Goal: Check status: Check status

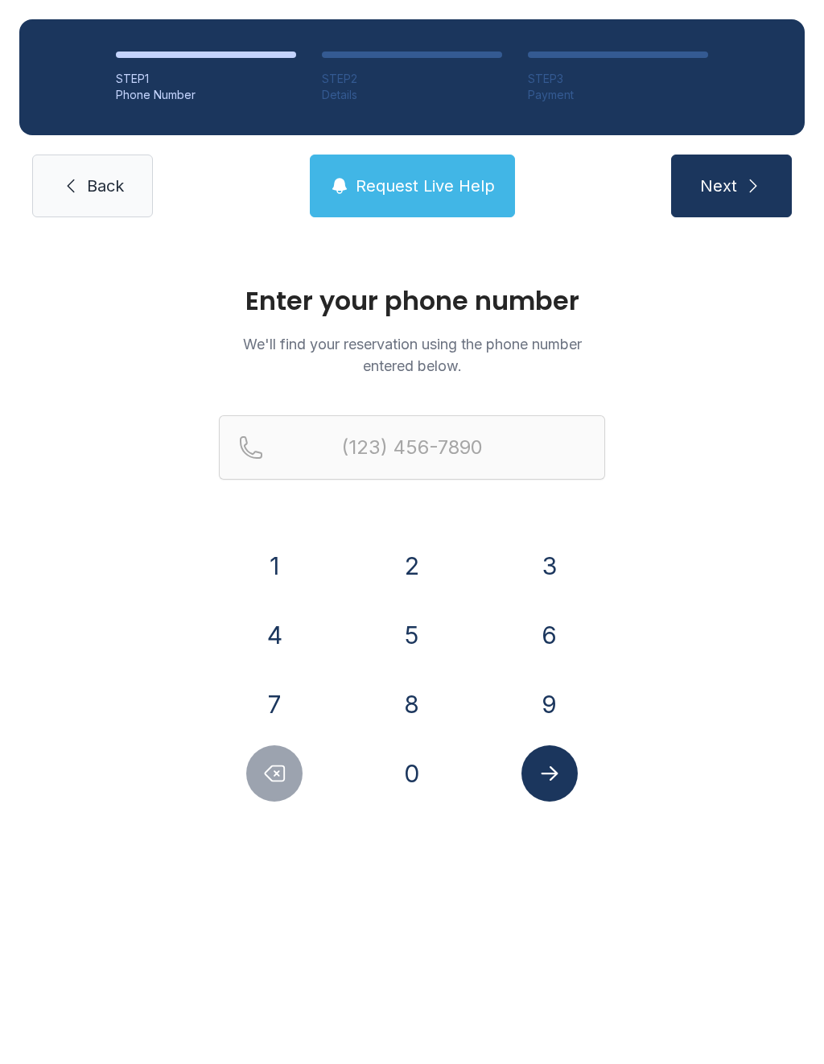
click at [414, 712] on button "8" at bounding box center [412, 704] width 56 height 56
click at [540, 568] on button "3" at bounding box center [550, 566] width 56 height 56
click at [412, 565] on button "2" at bounding box center [412, 566] width 56 height 56
click at [549, 638] on button "6" at bounding box center [550, 635] width 56 height 56
click at [420, 571] on button "2" at bounding box center [412, 566] width 56 height 56
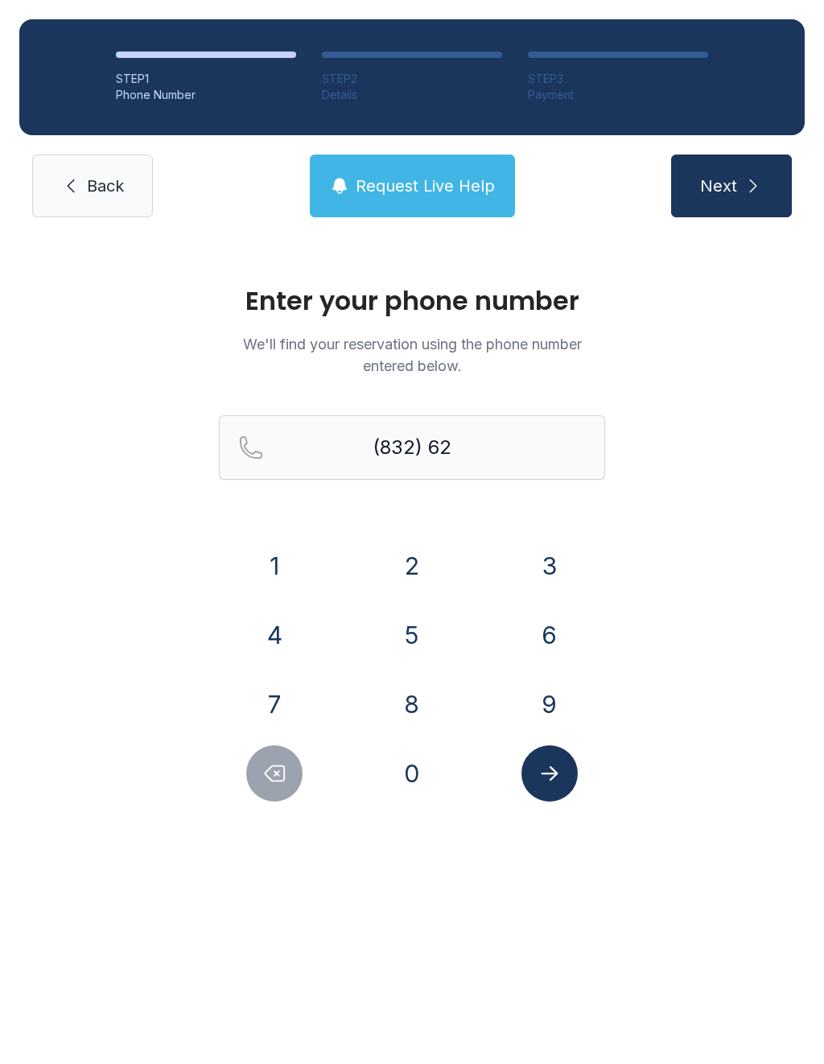
click at [544, 572] on button "3" at bounding box center [550, 566] width 56 height 56
click at [283, 654] on button "4" at bounding box center [274, 635] width 56 height 56
click at [547, 646] on button "6" at bounding box center [550, 635] width 56 height 56
click at [554, 633] on button "6" at bounding box center [550, 635] width 56 height 56
click at [280, 629] on button "4" at bounding box center [274, 635] width 56 height 56
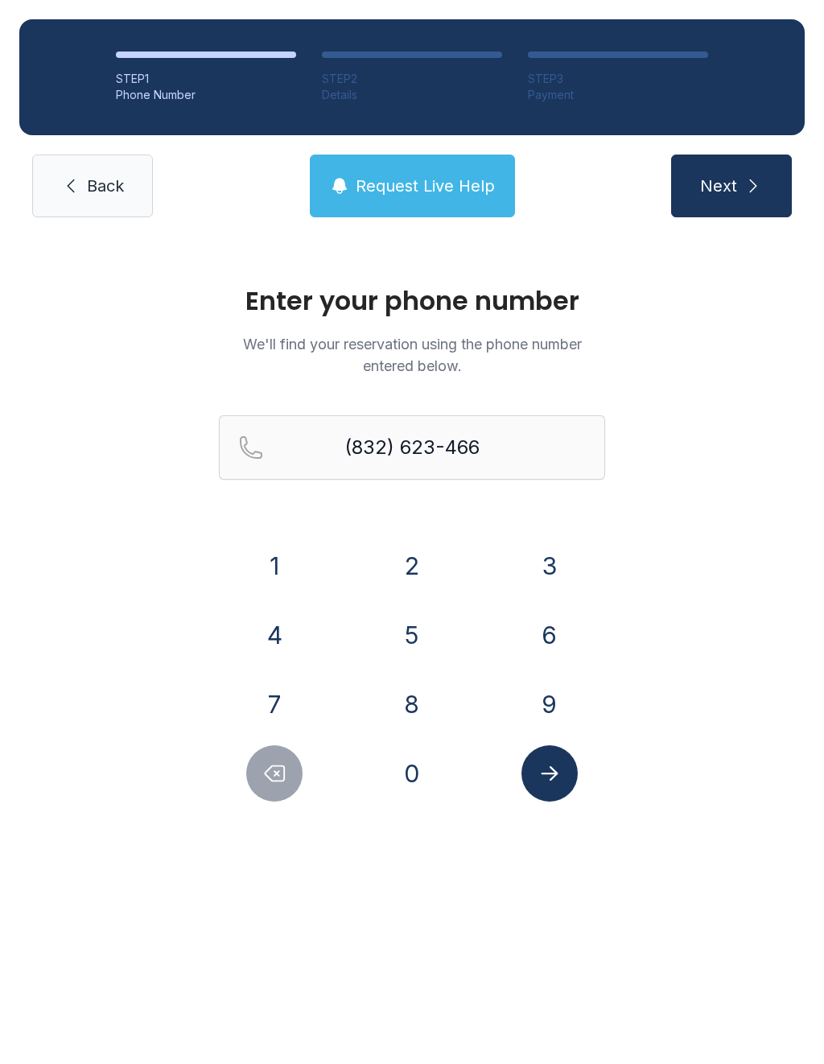
type input "[PHONE_NUMBER]"
click at [730, 189] on span "Next" at bounding box center [718, 186] width 37 height 23
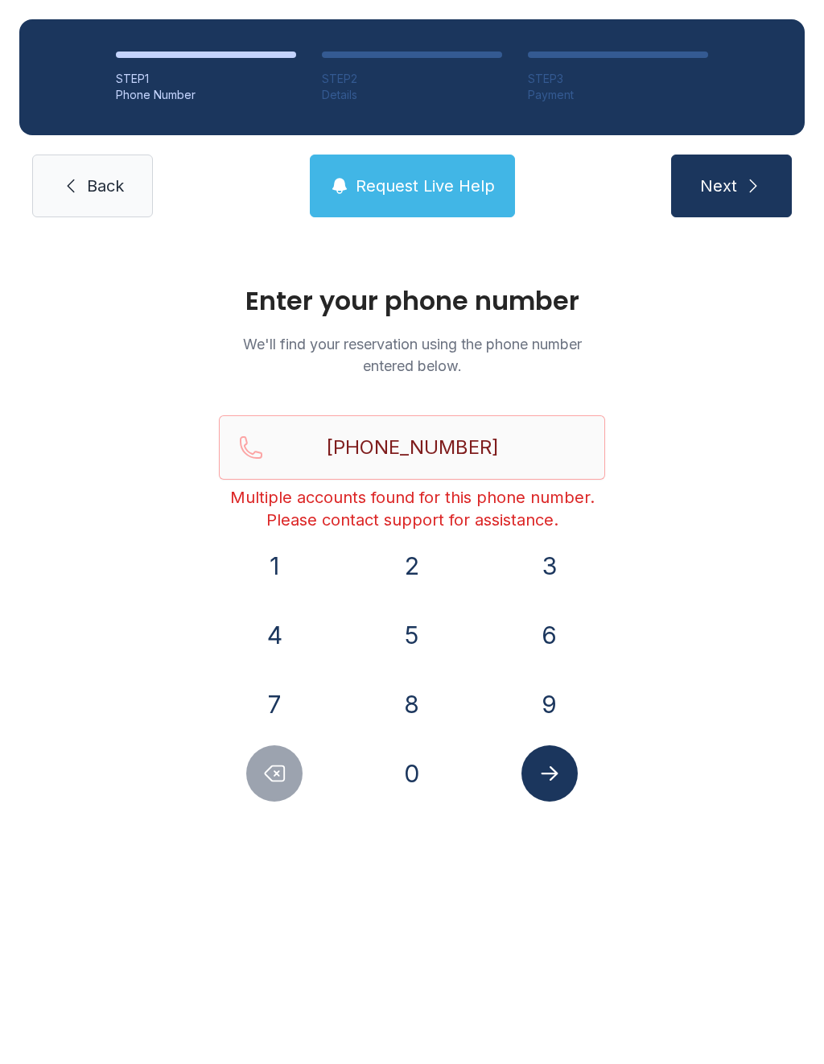
click at [746, 188] on icon "submit" at bounding box center [753, 185] width 19 height 19
click at [726, 177] on span "Next" at bounding box center [718, 186] width 37 height 23
click at [559, 755] on button "Submit lookup form" at bounding box center [550, 773] width 56 height 56
